Goal: Information Seeking & Learning: Learn about a topic

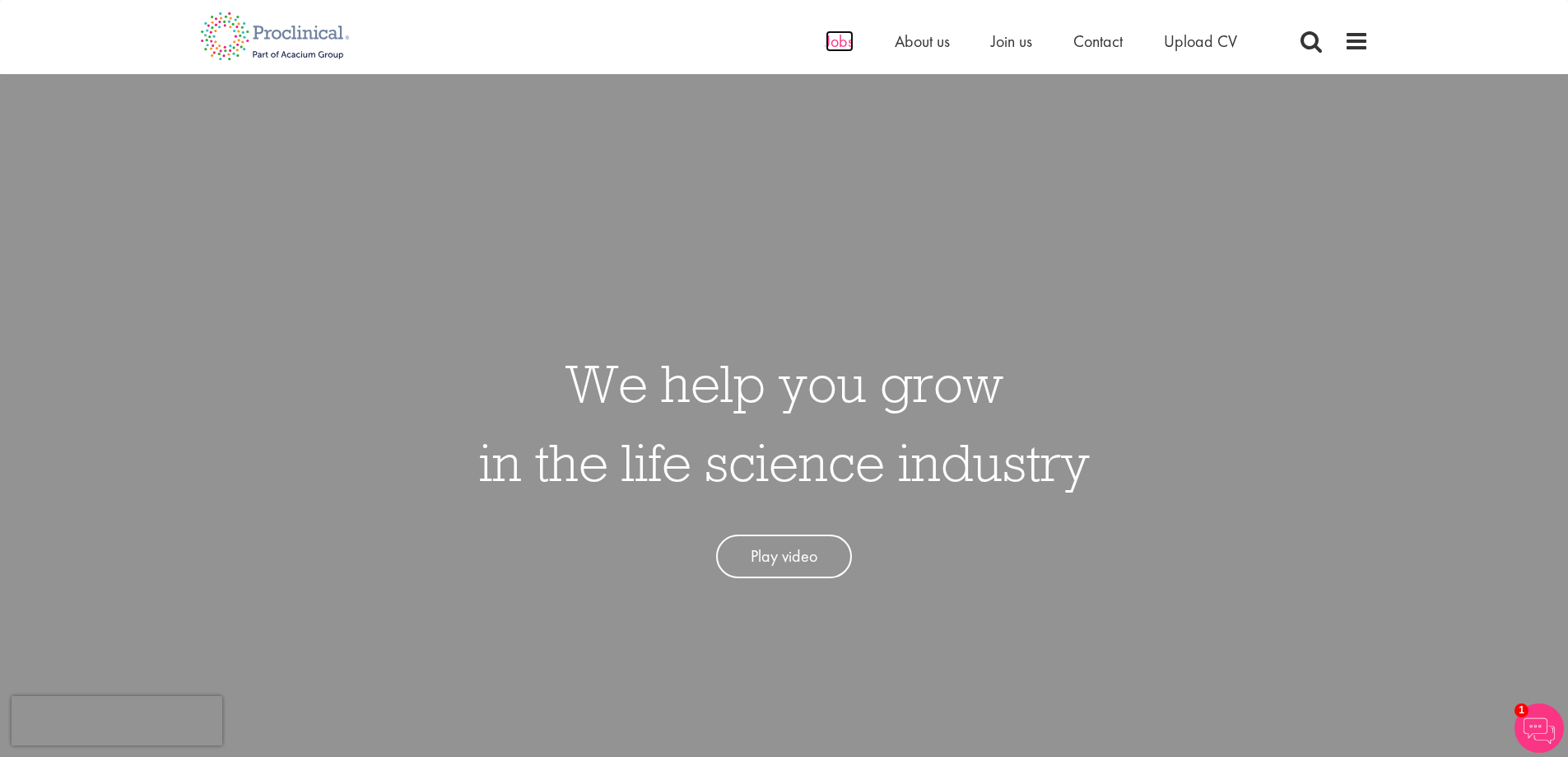
click at [829, 42] on span "Jobs" at bounding box center [839, 41] width 28 height 21
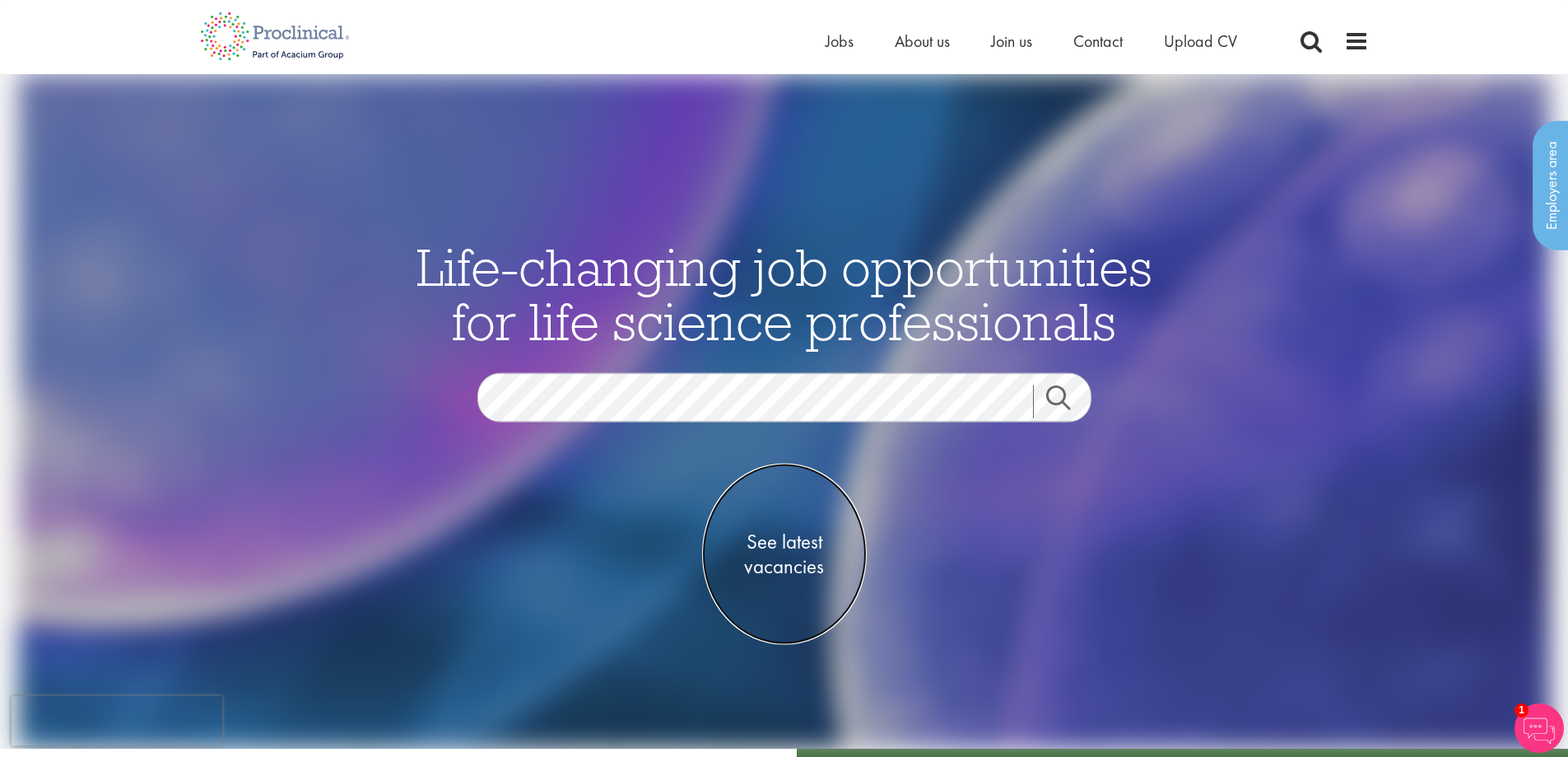
click at [771, 538] on span "See latest vacancies" at bounding box center [784, 553] width 164 height 49
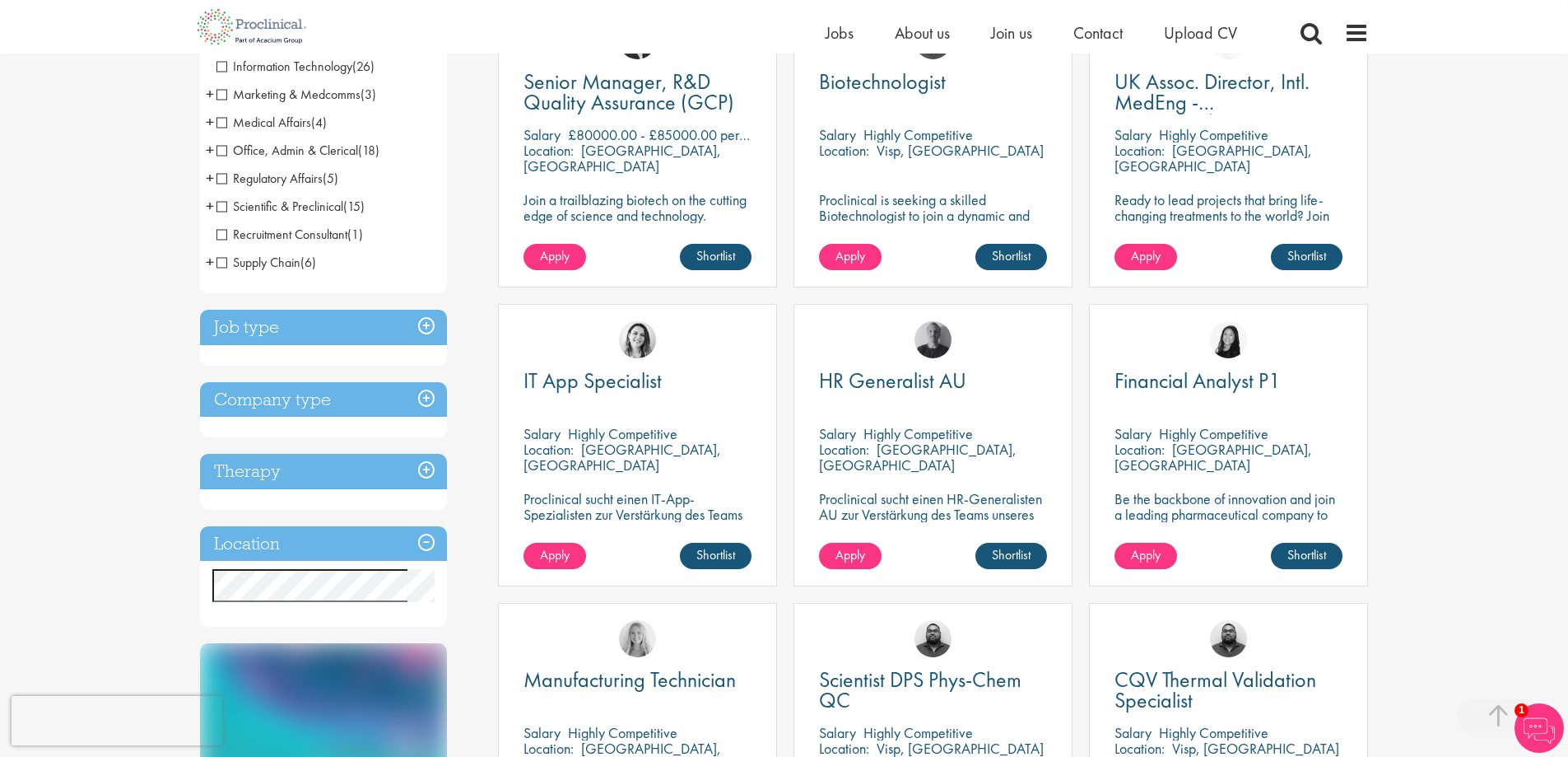
scroll to position [412, 0]
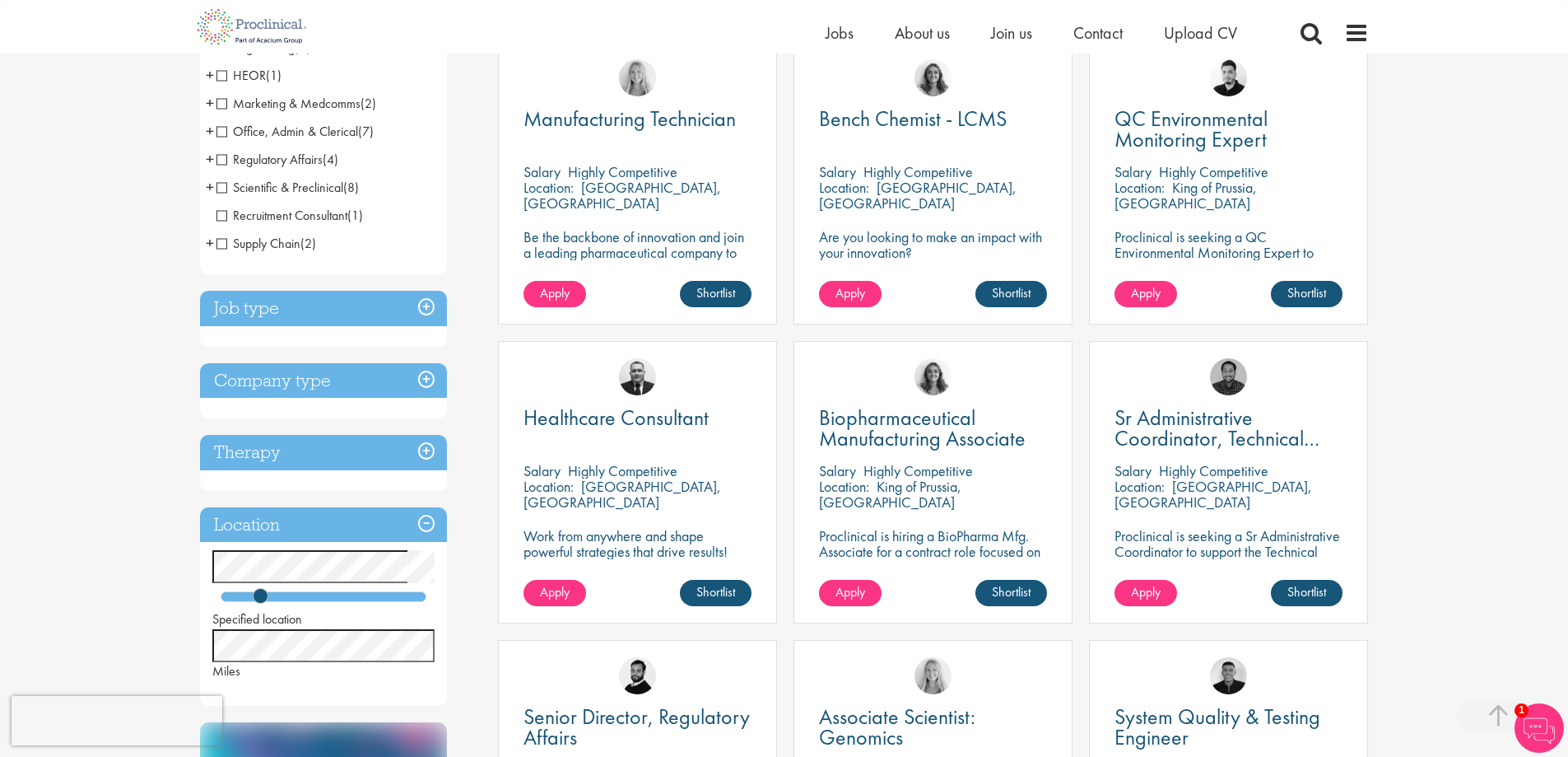
scroll to position [82, 0]
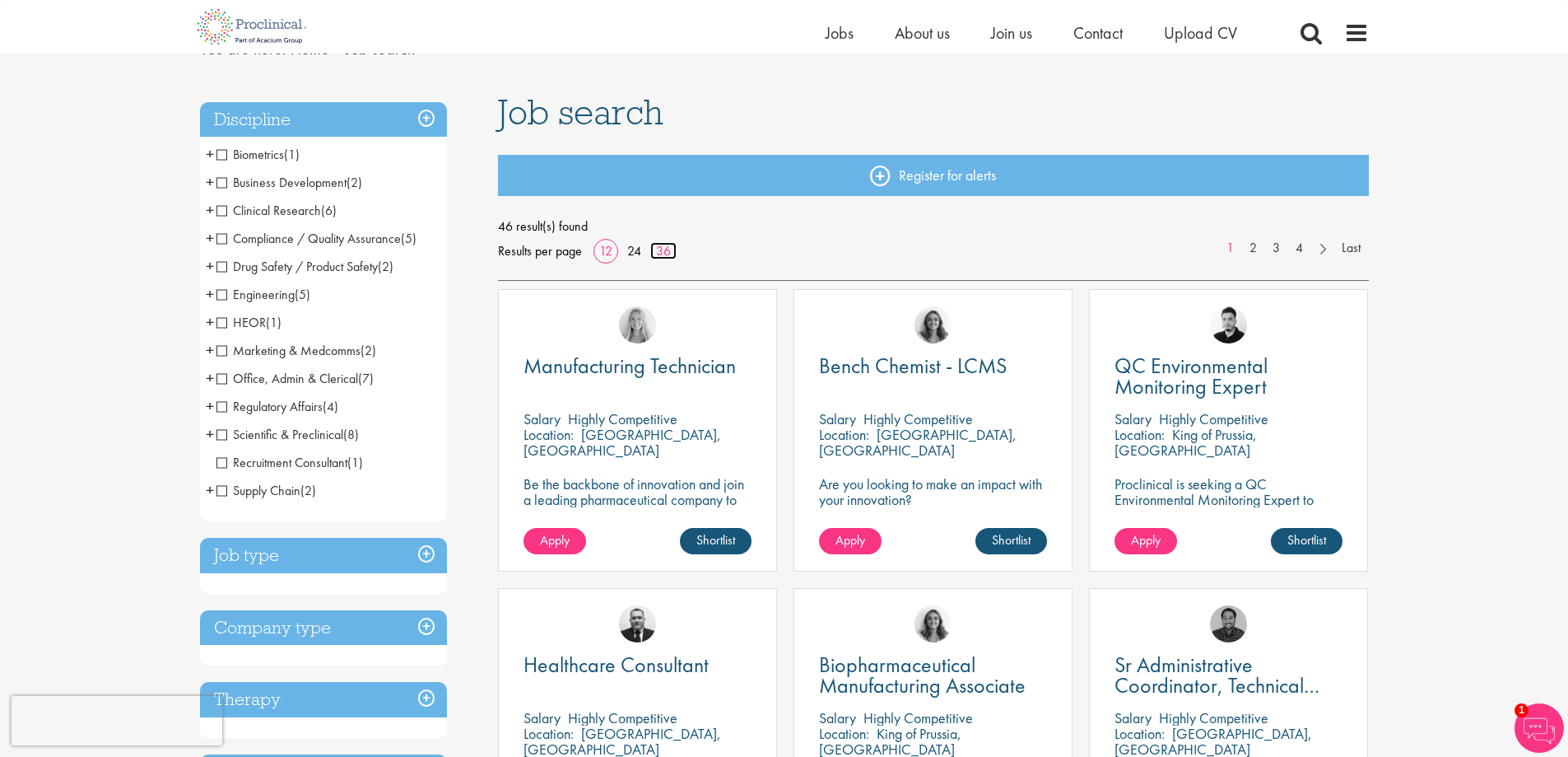
click at [666, 243] on link "36" at bounding box center [664, 250] width 27 height 17
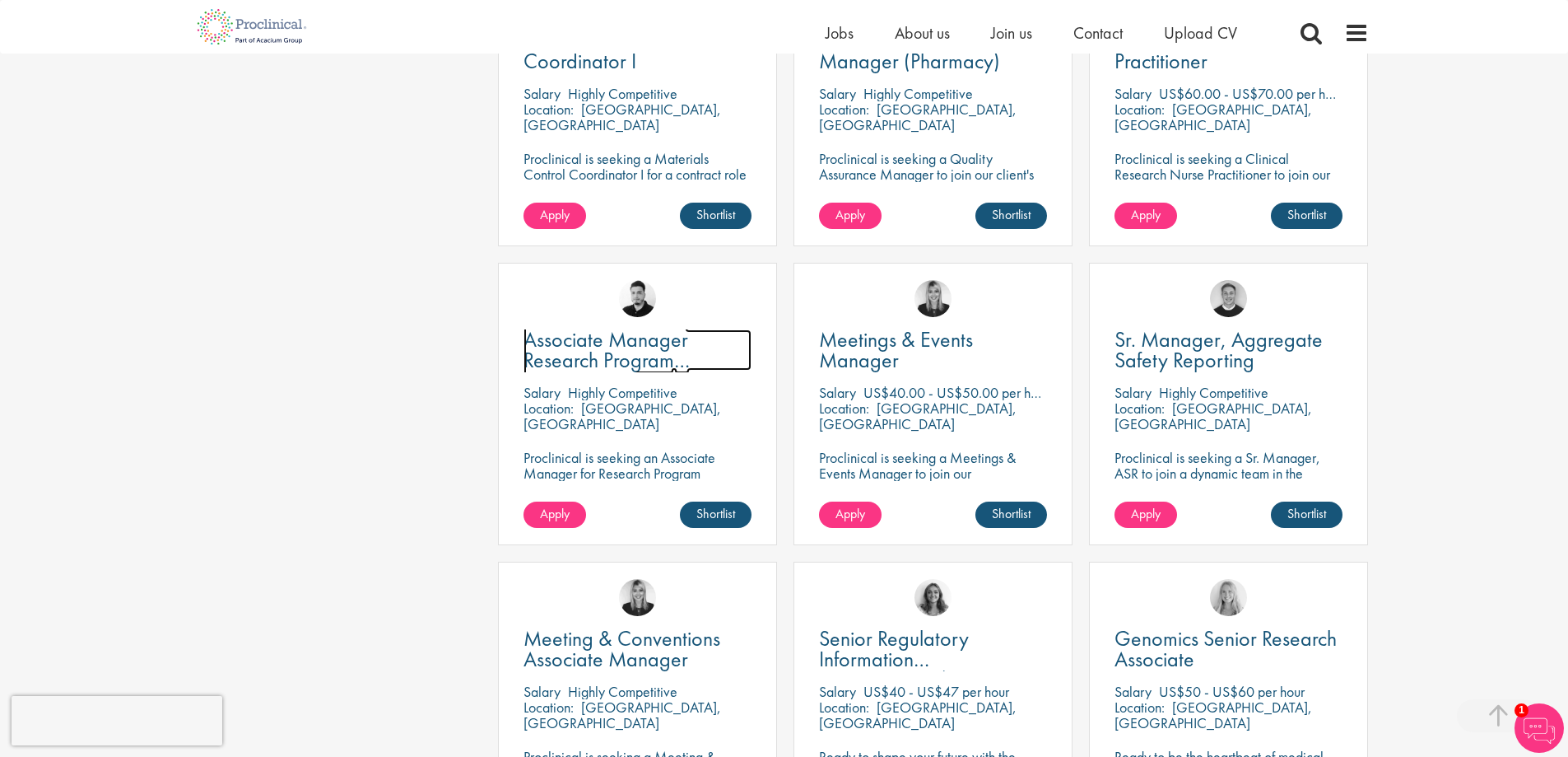
scroll to position [1647, 0]
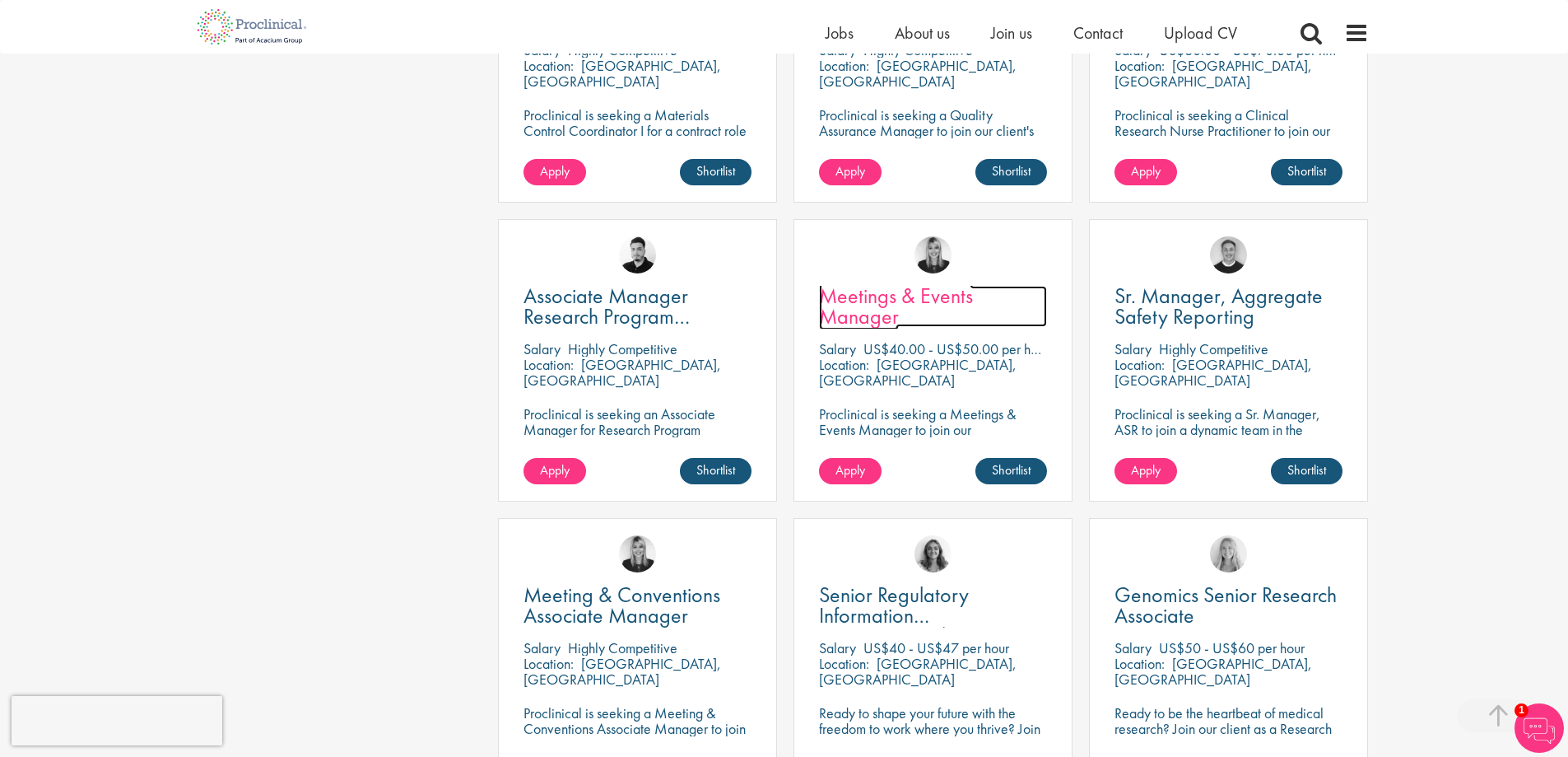
drag, startPoint x: 868, startPoint y: 339, endPoint x: 856, endPoint y: 312, distance: 29.5
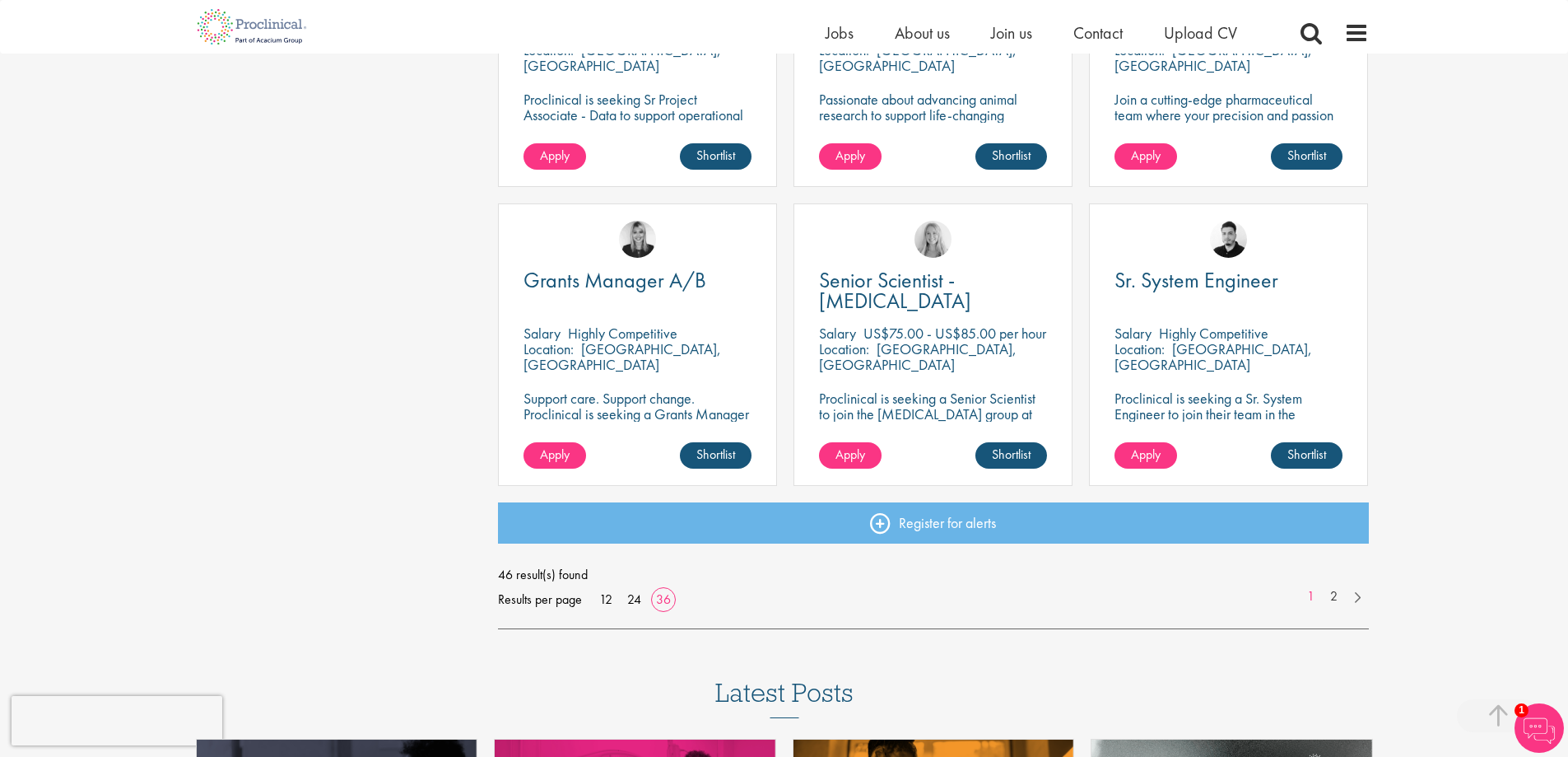
scroll to position [3458, 0]
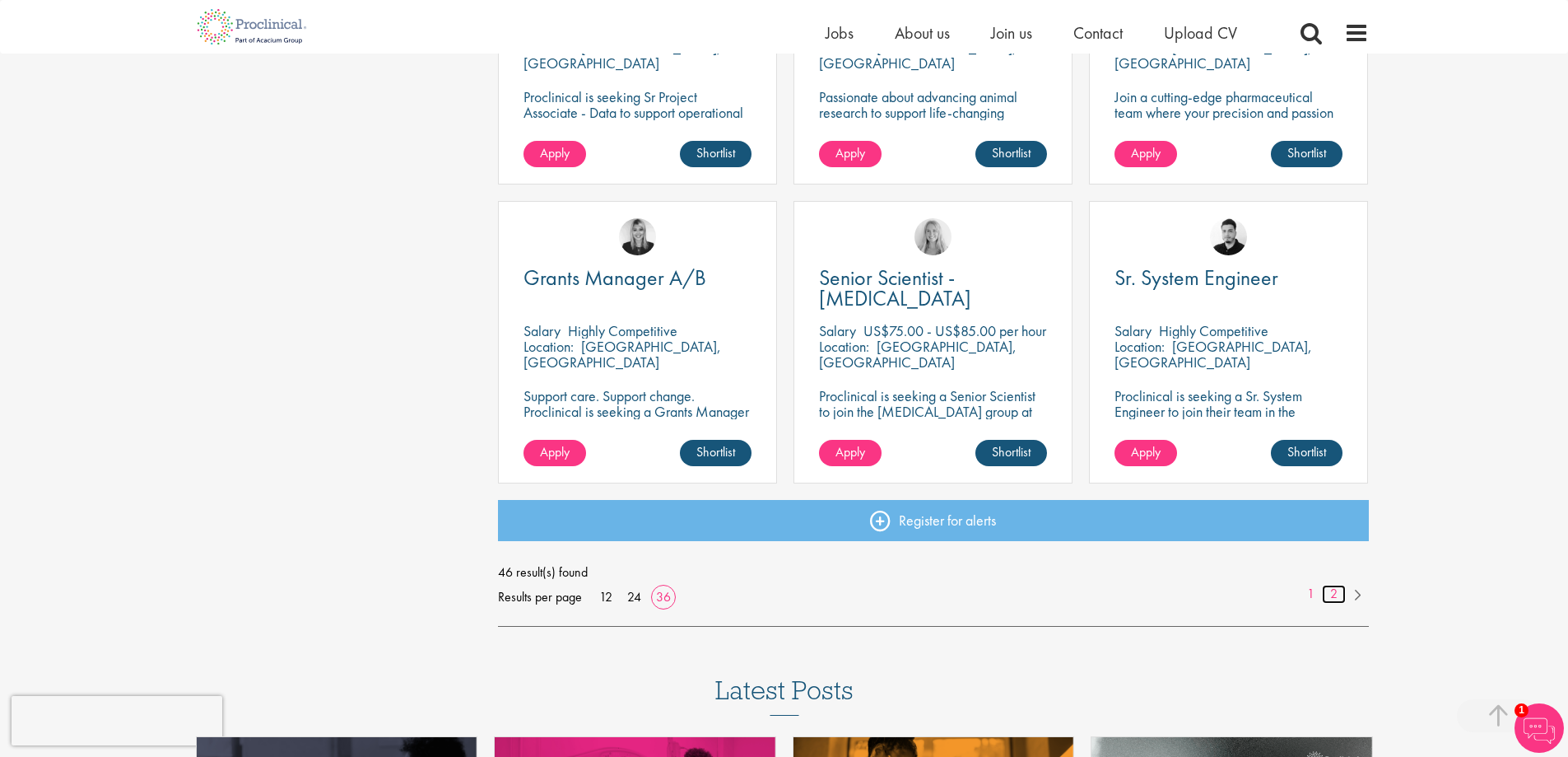
click at [1332, 595] on link "2" at bounding box center [1333, 594] width 24 height 19
click at [1330, 596] on link "2" at bounding box center [1333, 594] width 24 height 19
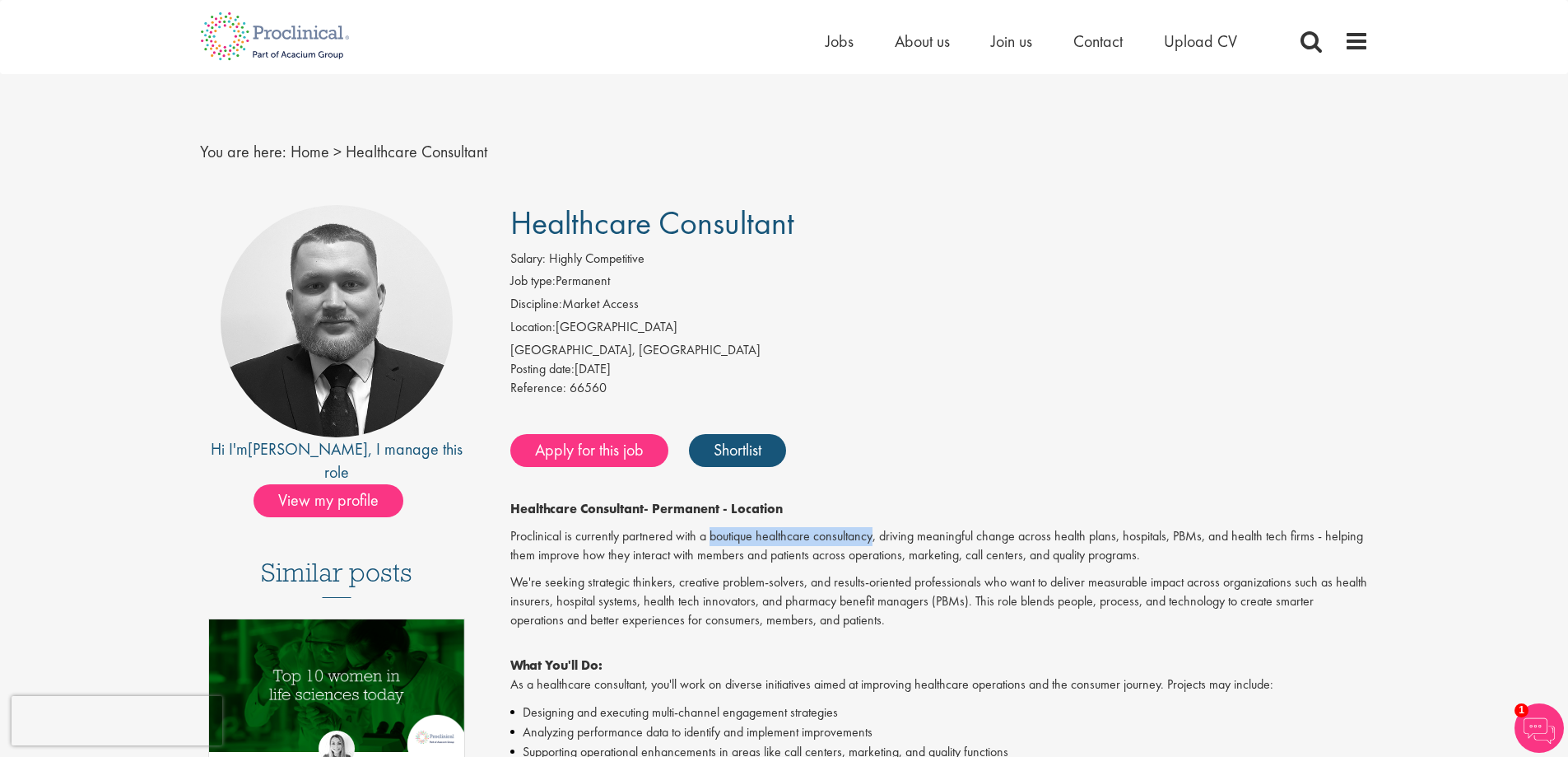
drag, startPoint x: 874, startPoint y: 541, endPoint x: 710, endPoint y: 537, distance: 164.0
click at [710, 537] on p "Proclinical is currently partnered with a boutique healthcare consultancy, driv…" at bounding box center [940, 545] width 859 height 37
drag, startPoint x: 1317, startPoint y: 539, endPoint x: 1239, endPoint y: 541, distance: 78.0
click at [1238, 541] on p "Proclinical is currently partnered with a boutique healthcare consultancy, driv…" at bounding box center [940, 545] width 859 height 37
drag, startPoint x: 1241, startPoint y: 541, endPoint x: 1221, endPoint y: 543, distance: 20.1
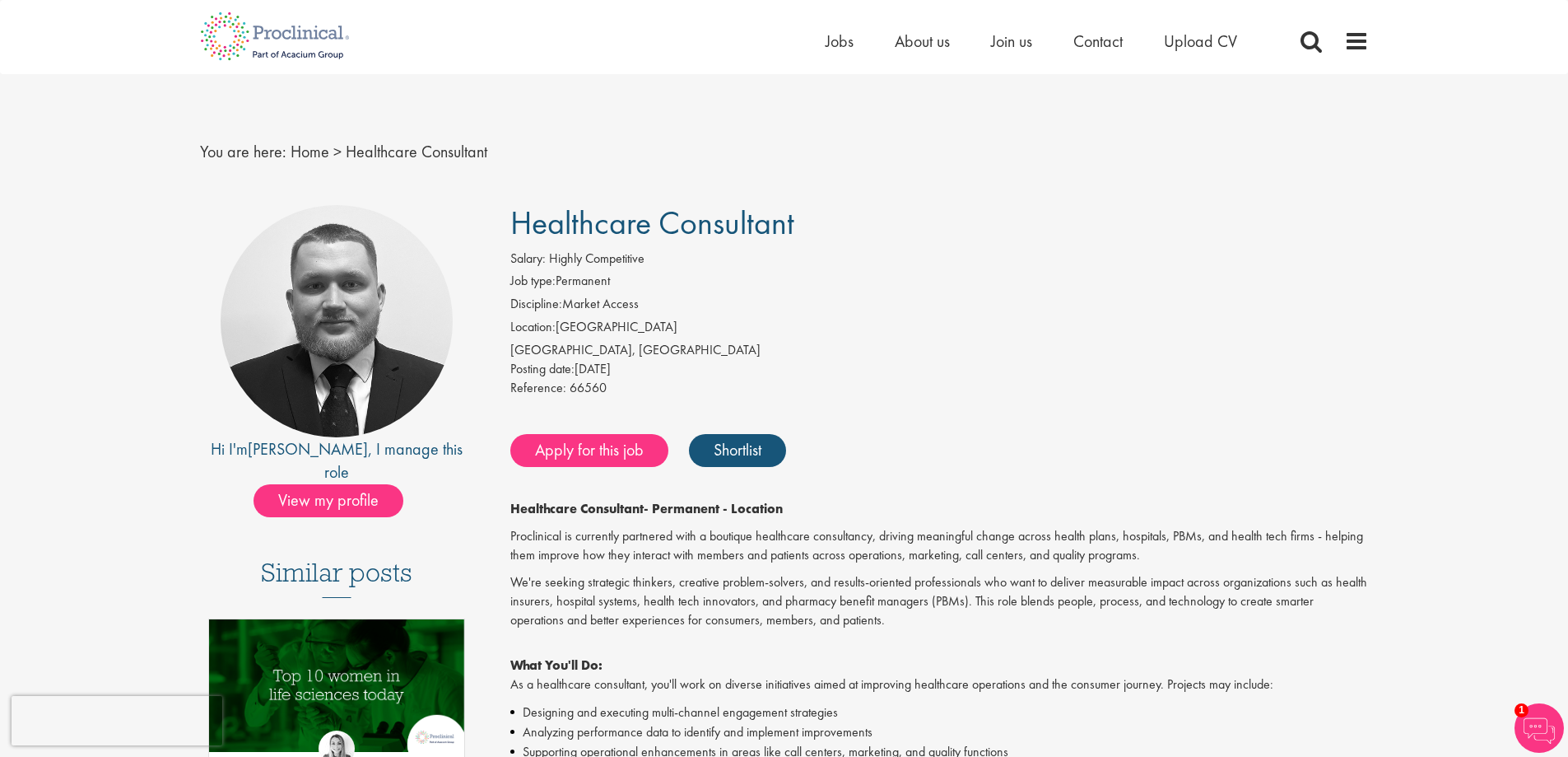
click at [1221, 543] on p "Proclinical is currently partnered with a boutique healthcare consultancy, driv…" at bounding box center [940, 545] width 859 height 37
drag, startPoint x: 1315, startPoint y: 537, endPoint x: 1234, endPoint y: 541, distance: 81.1
click at [1234, 541] on p "Proclinical is currently partnered with a boutique healthcare consultancy, driv…" at bounding box center [940, 545] width 859 height 37
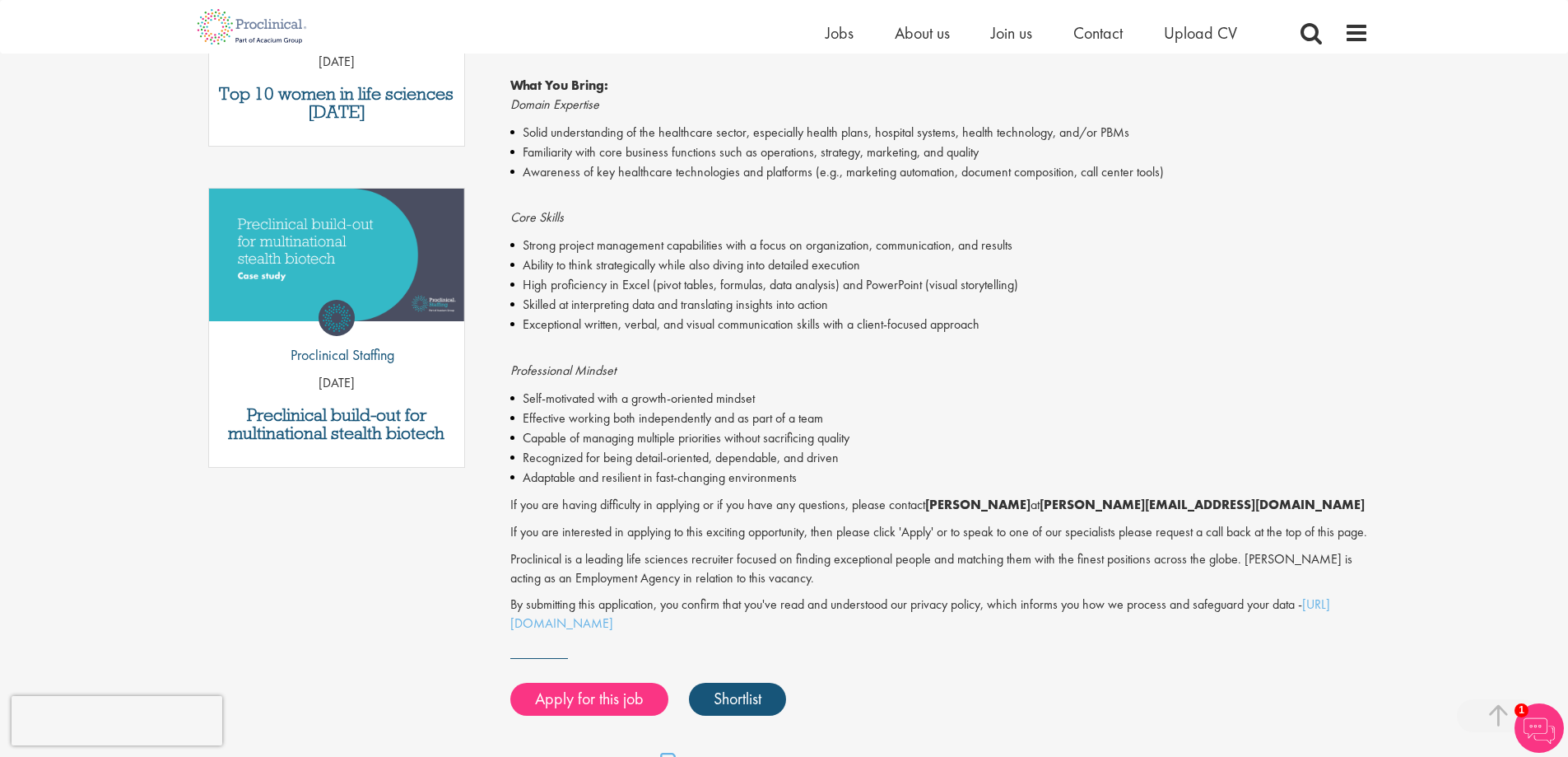
scroll to position [741, 0]
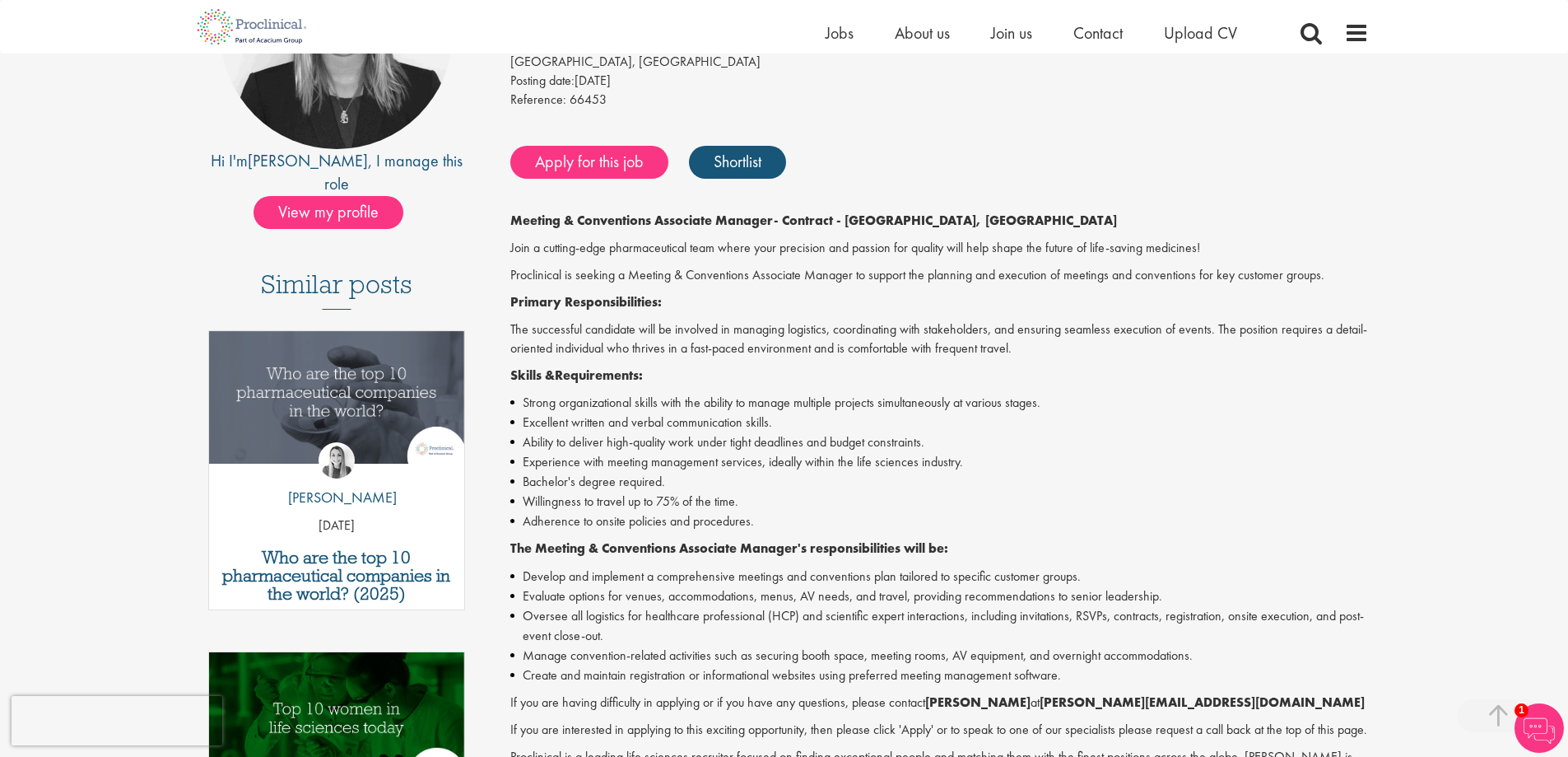
scroll to position [247, 0]
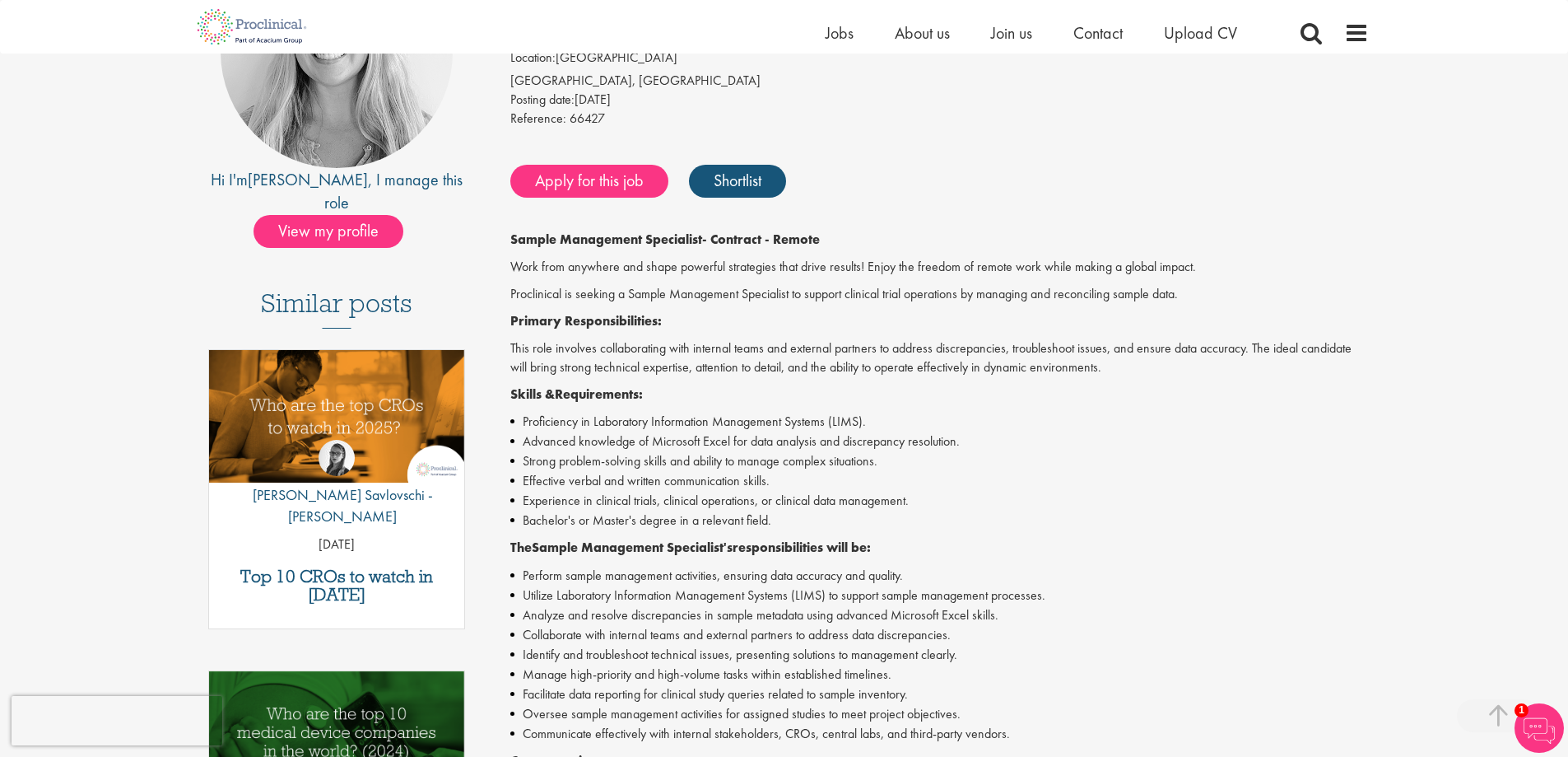
scroll to position [164, 0]
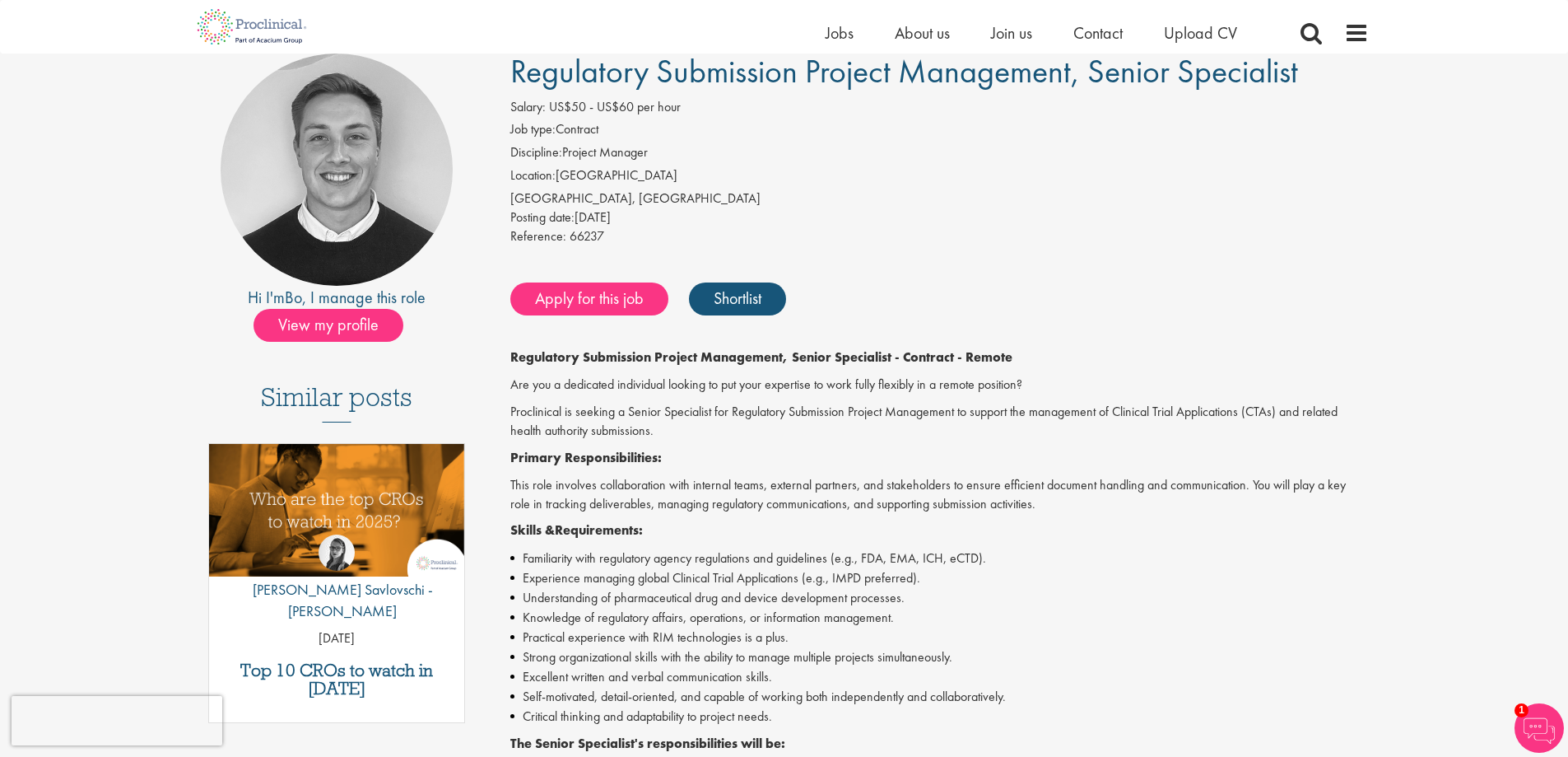
scroll to position [82, 0]
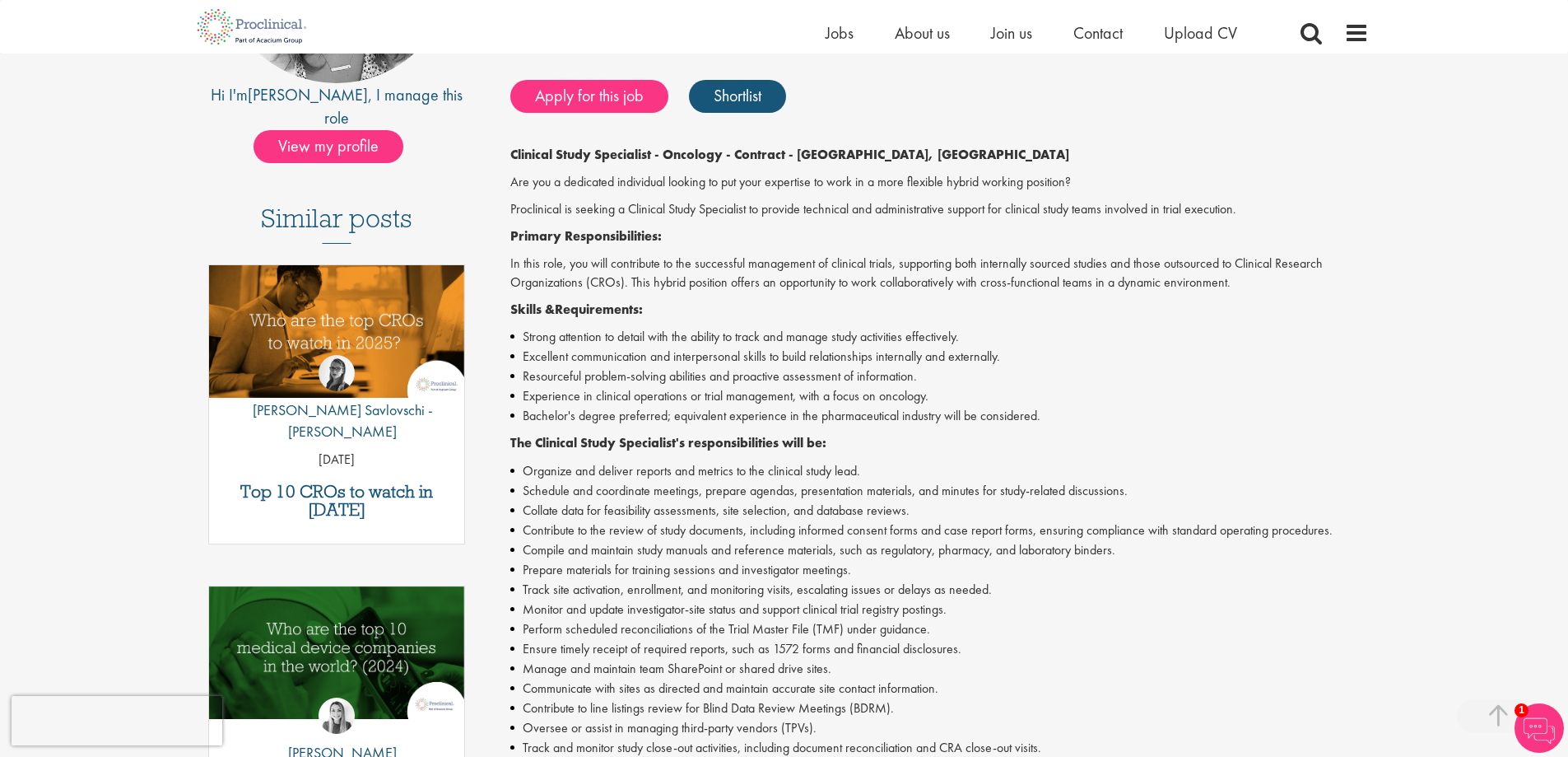
scroll to position [329, 0]
